Goal: Information Seeking & Learning: Learn about a topic

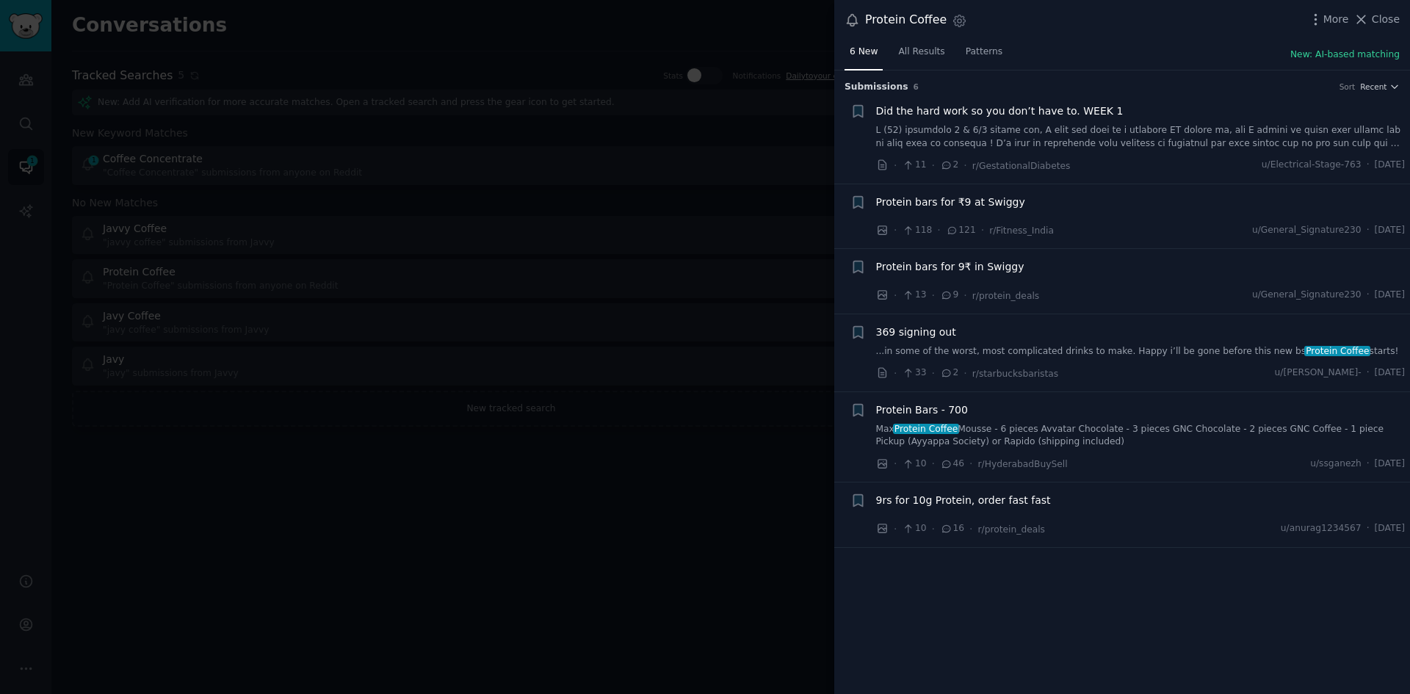
click at [328, 494] on div at bounding box center [705, 347] width 1410 height 694
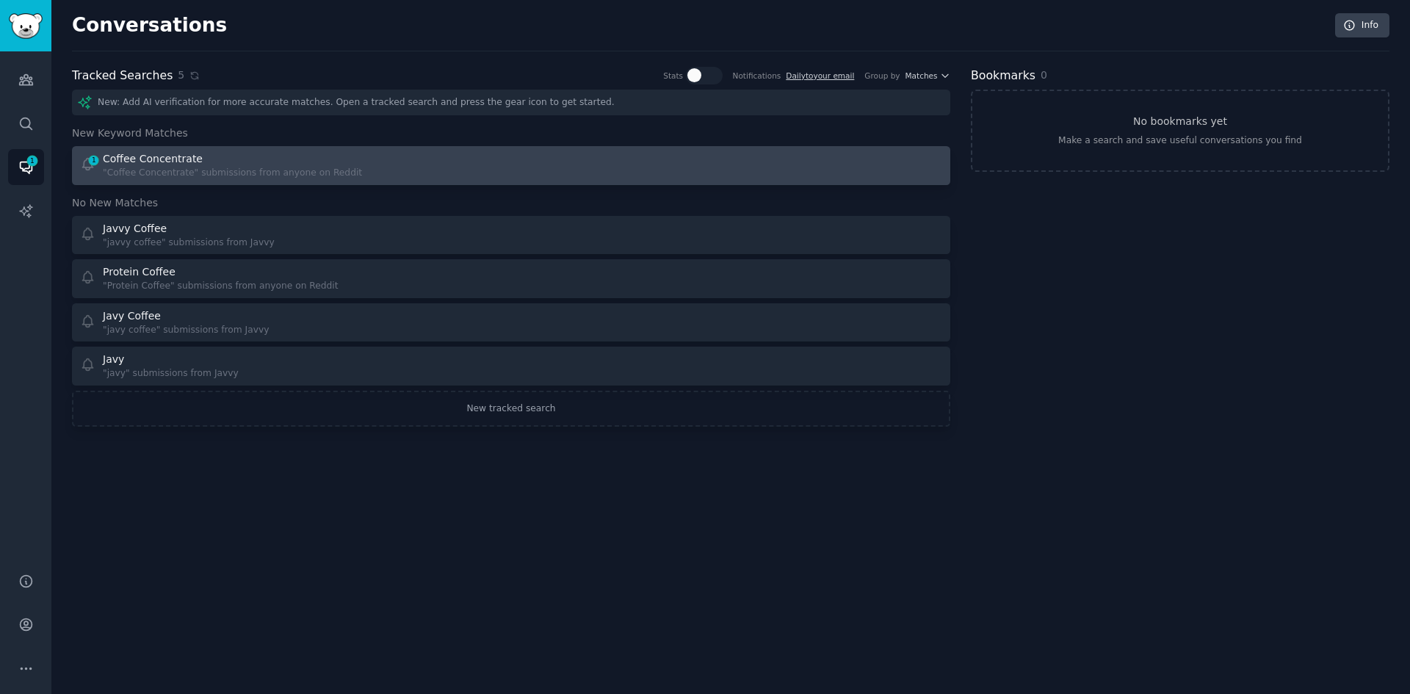
click at [202, 167] on div ""Coffee Concentrate" submissions from anyone on Reddit" at bounding box center [232, 173] width 259 height 13
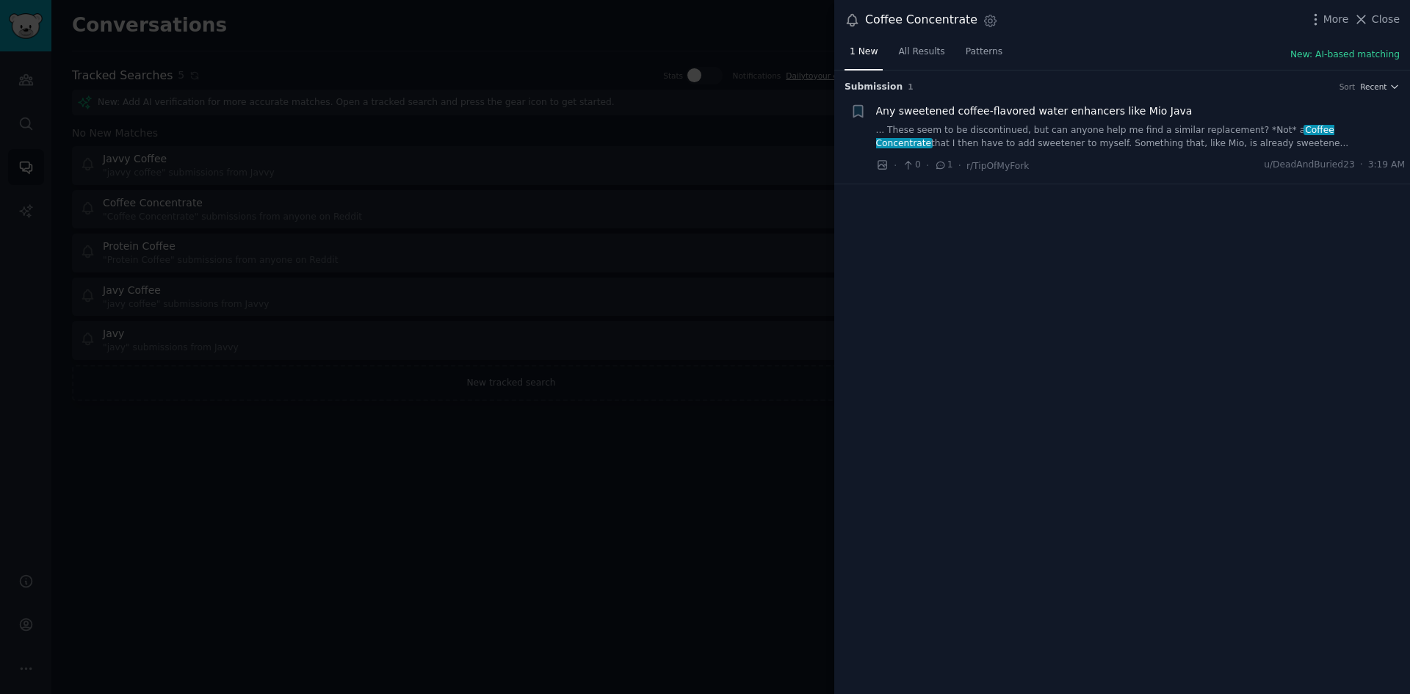
click at [486, 474] on div at bounding box center [705, 347] width 1410 height 694
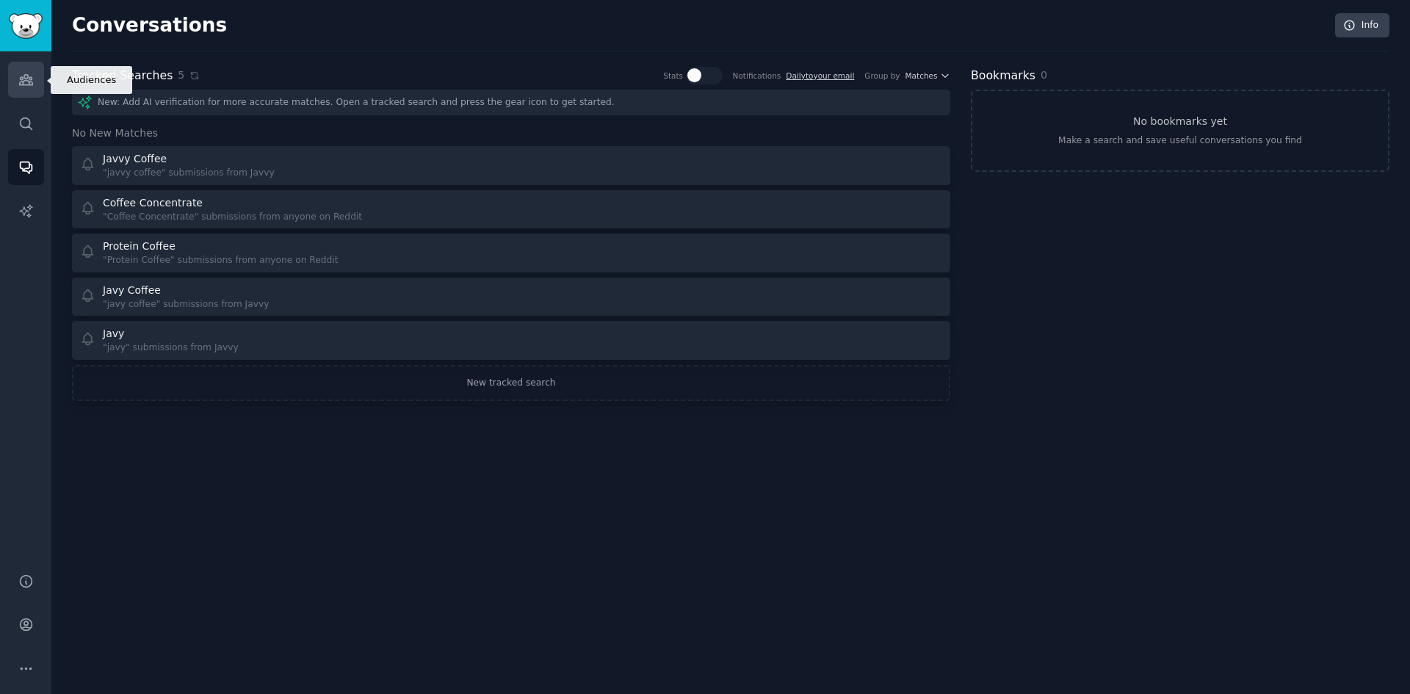
click at [31, 82] on icon "Sidebar" at bounding box center [25, 80] width 13 height 10
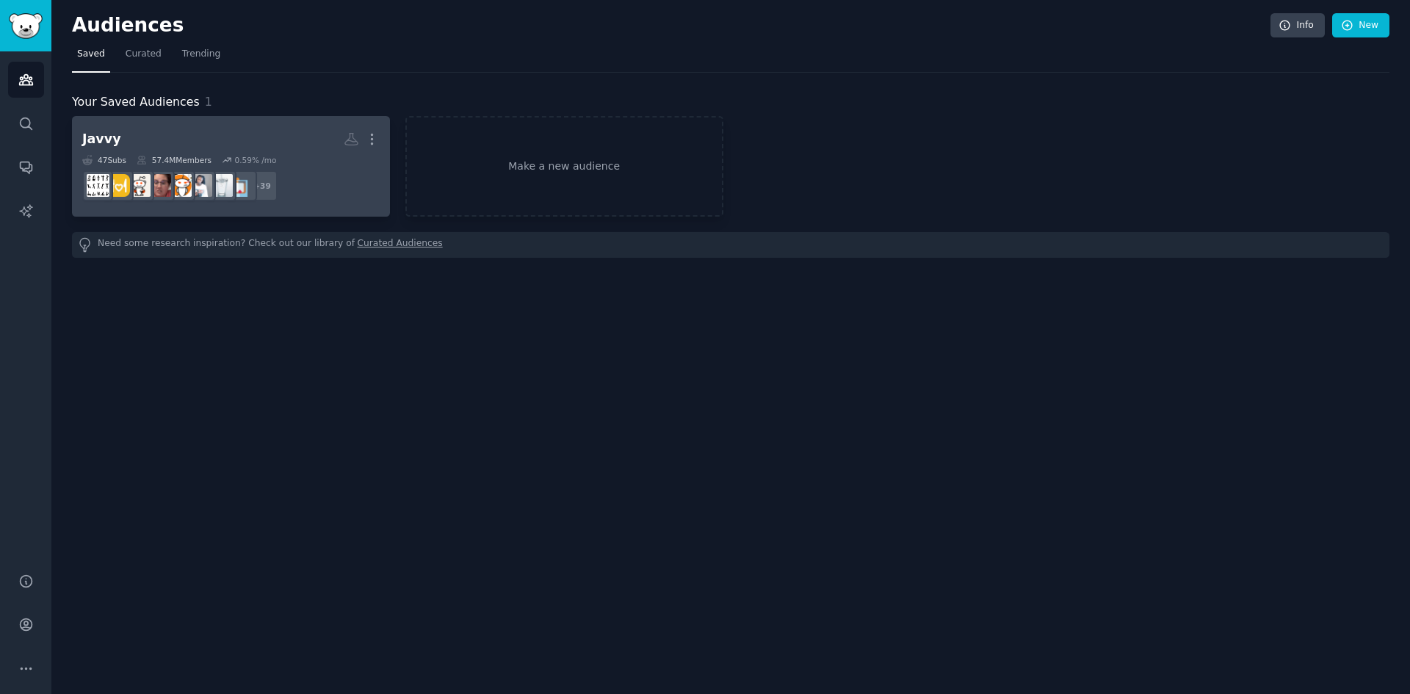
click at [129, 159] on div "47 Sub s 57.4M Members 0.59 % /mo" at bounding box center [230, 160] width 297 height 10
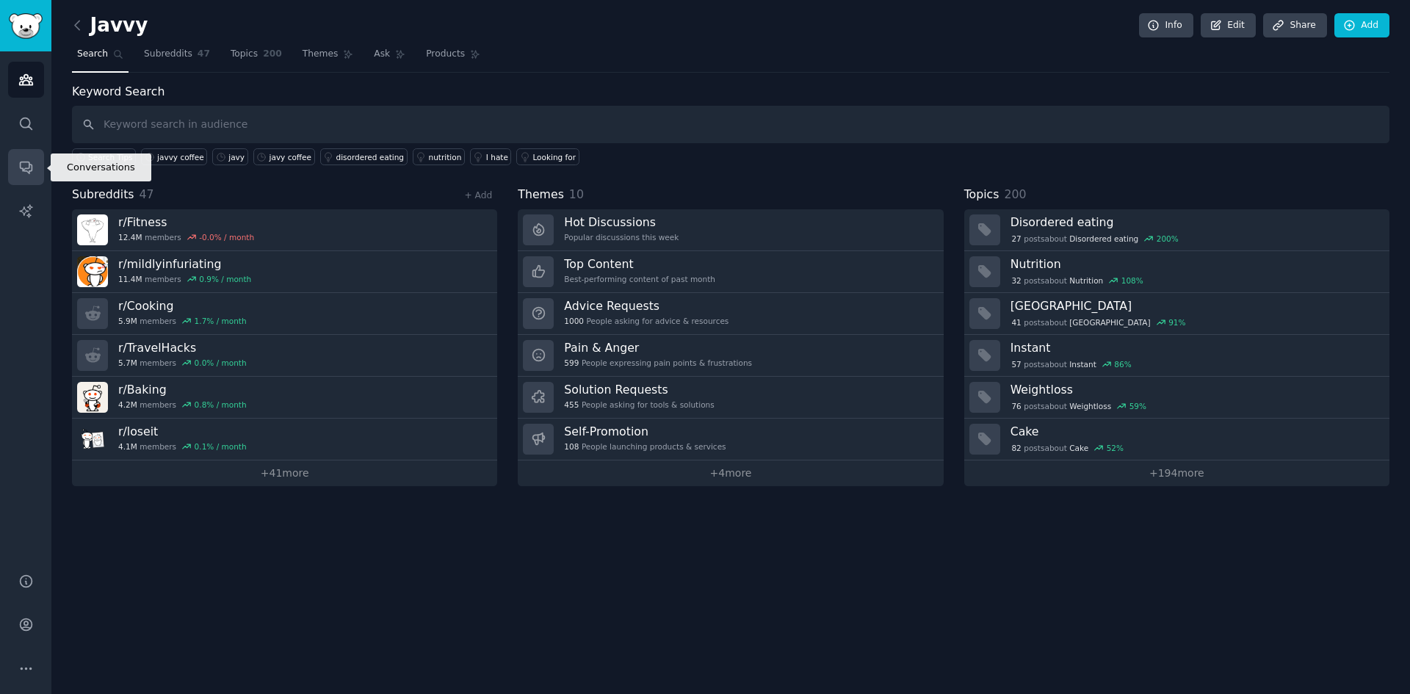
click at [31, 163] on icon "Sidebar" at bounding box center [25, 166] width 15 height 15
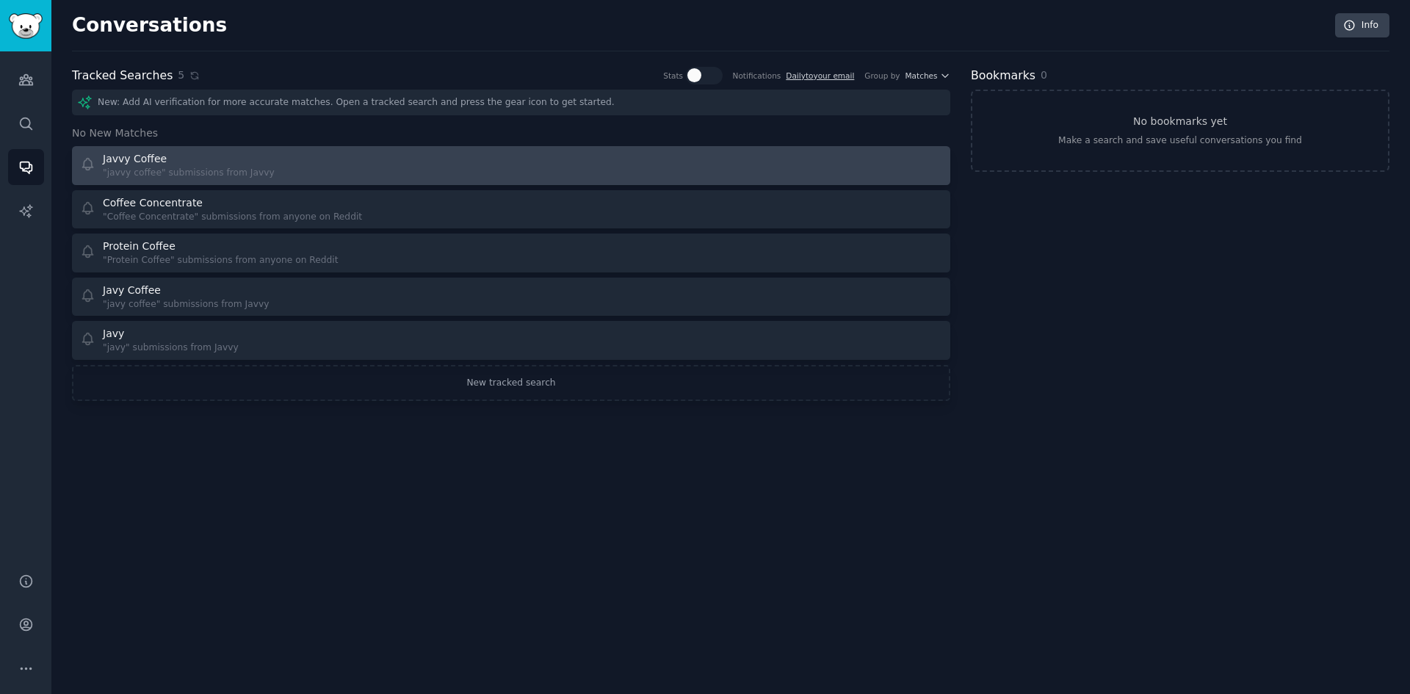
click at [299, 167] on div "Javvy Coffee "javvy coffee" submissions from Javvy" at bounding box center [291, 165] width 422 height 29
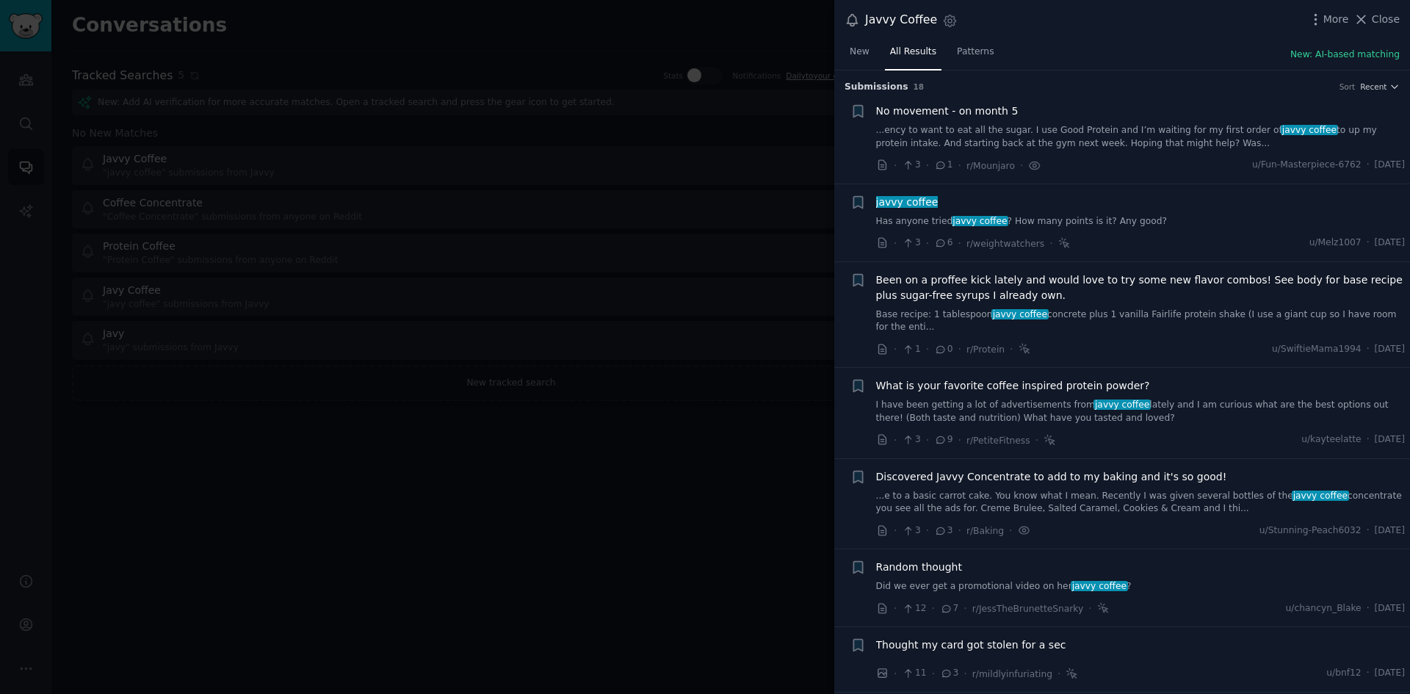
click at [1091, 129] on link "...ency to want to eat all the sugar. I use Good Protein and I’m waiting for my…" at bounding box center [1141, 137] width 530 height 26
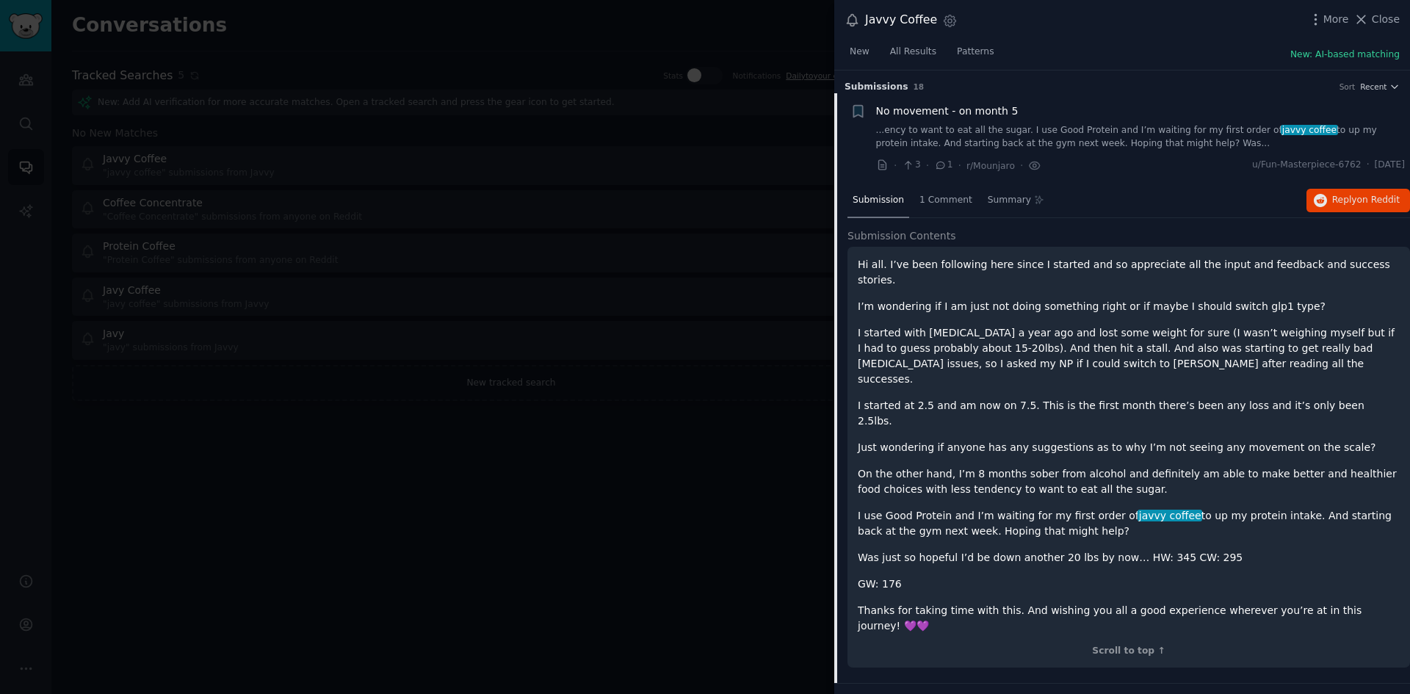
scroll to position [24, 0]
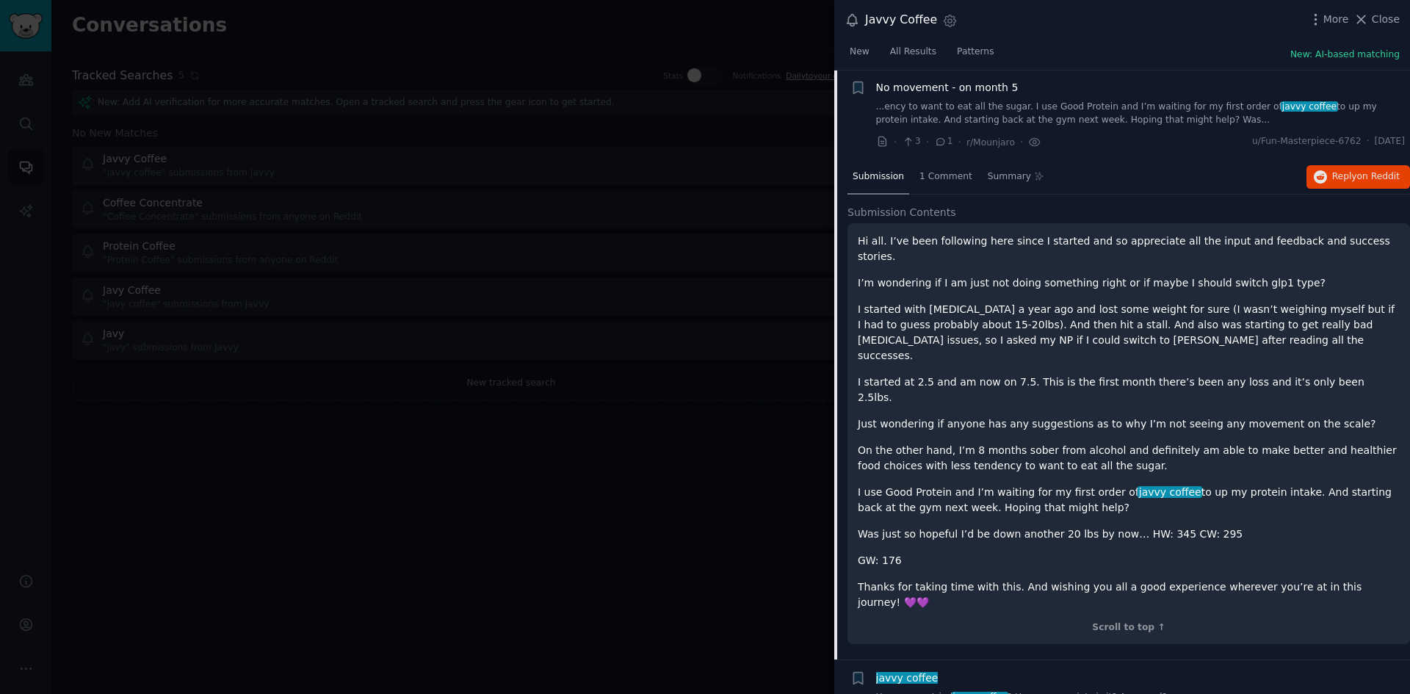
click at [767, 568] on div at bounding box center [705, 347] width 1410 height 694
